Goal: Task Accomplishment & Management: Manage account settings

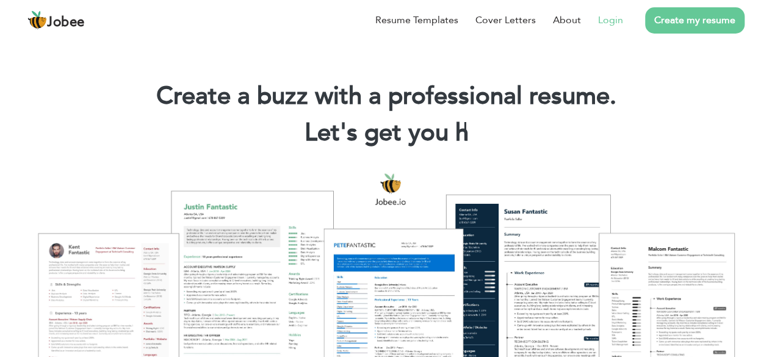
click at [607, 18] on link "Login" at bounding box center [610, 20] width 25 height 15
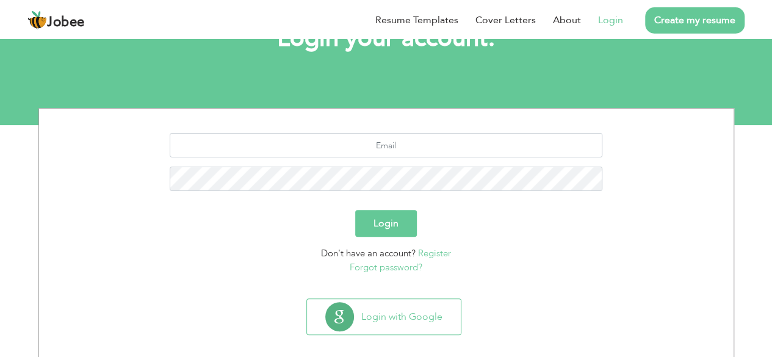
scroll to position [106, 0]
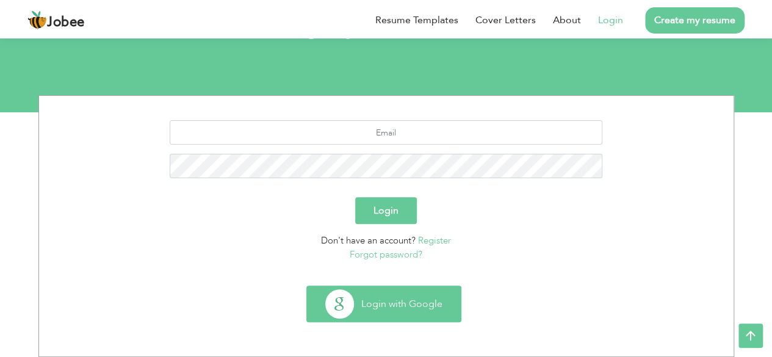
click at [398, 302] on button "Login with Google" at bounding box center [384, 303] width 154 height 35
